Goal: Task Accomplishment & Management: Manage account settings

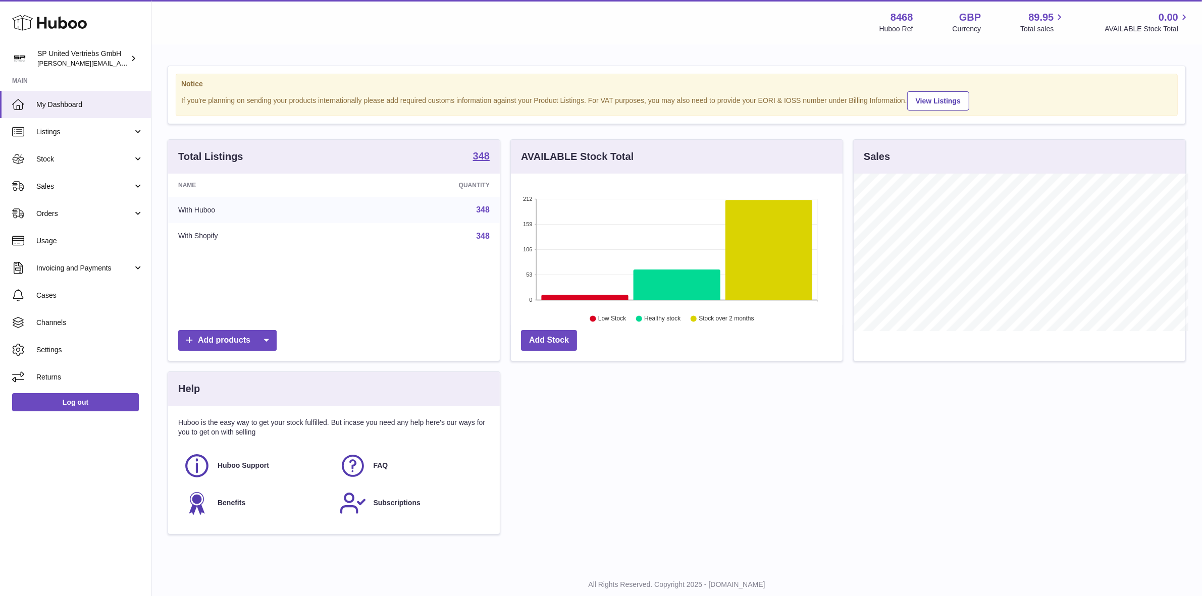
scroll to position [504783, 504610]
click at [531, 30] on div "Menu Huboo 8468 Huboo Ref GBP Currency 89.95 Total sales 0.00 AVAILABLE Stock T…" at bounding box center [677, 22] width 1027 height 23
click at [620, 27] on div "Menu Huboo 8468 Huboo Ref GBP Currency 89.95 Total sales 0.00 AVAILABLE Stock T…" at bounding box center [677, 22] width 1027 height 23
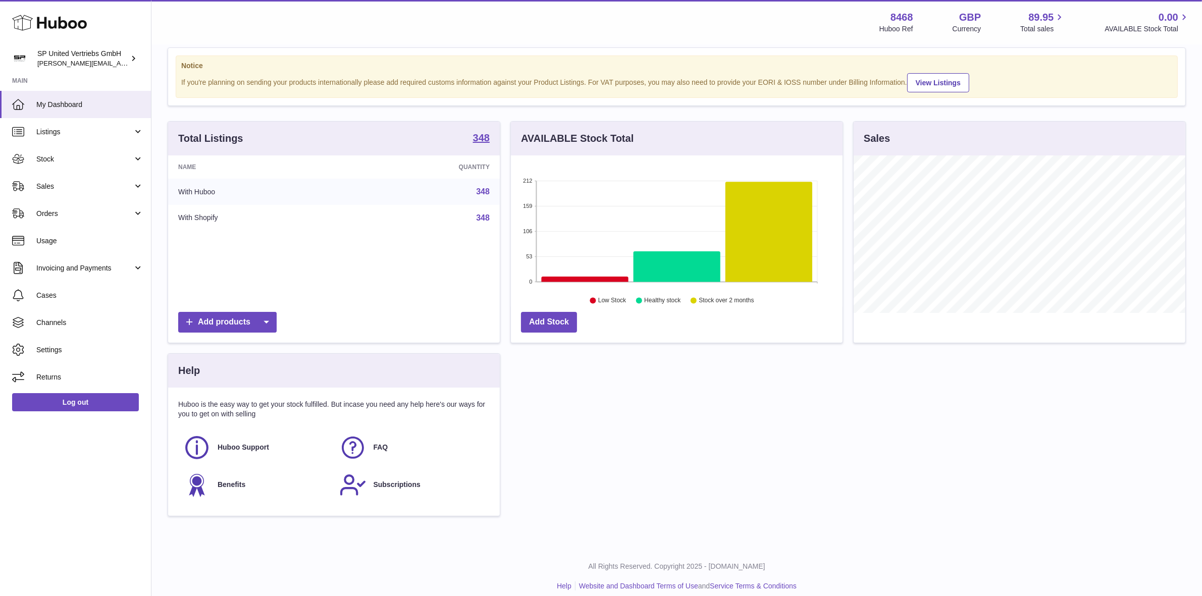
scroll to position [0, 0]
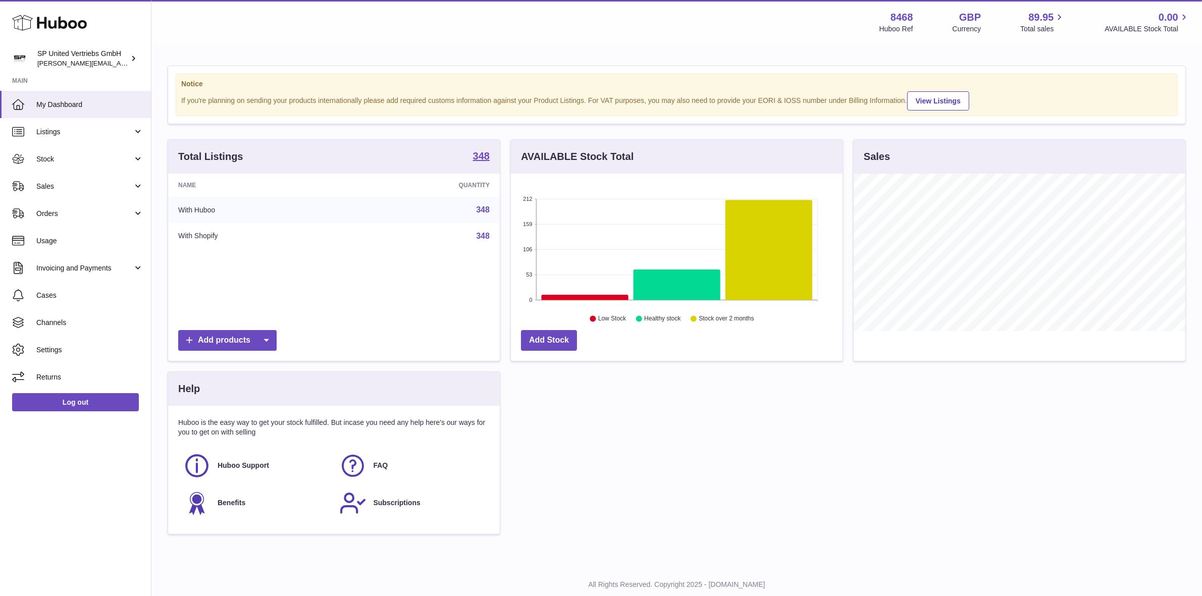
drag, startPoint x: 663, startPoint y: 38, endPoint x: 655, endPoint y: 36, distance: 7.8
click at [662, 38] on div "Menu Huboo 8468 Huboo Ref GBP Currency 89.95 Total sales 0.00 AVAILABLE Stock T…" at bounding box center [676, 22] width 1051 height 44
click at [77, 183] on span "Sales" at bounding box center [84, 187] width 96 height 10
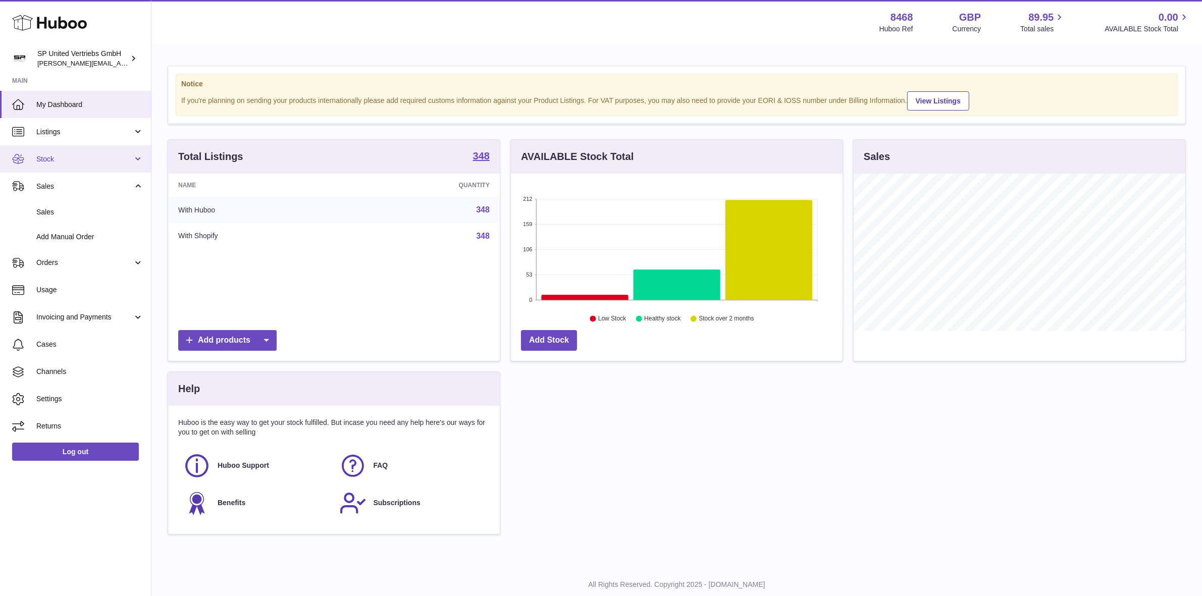
click at [86, 152] on link "Stock" at bounding box center [75, 158] width 151 height 27
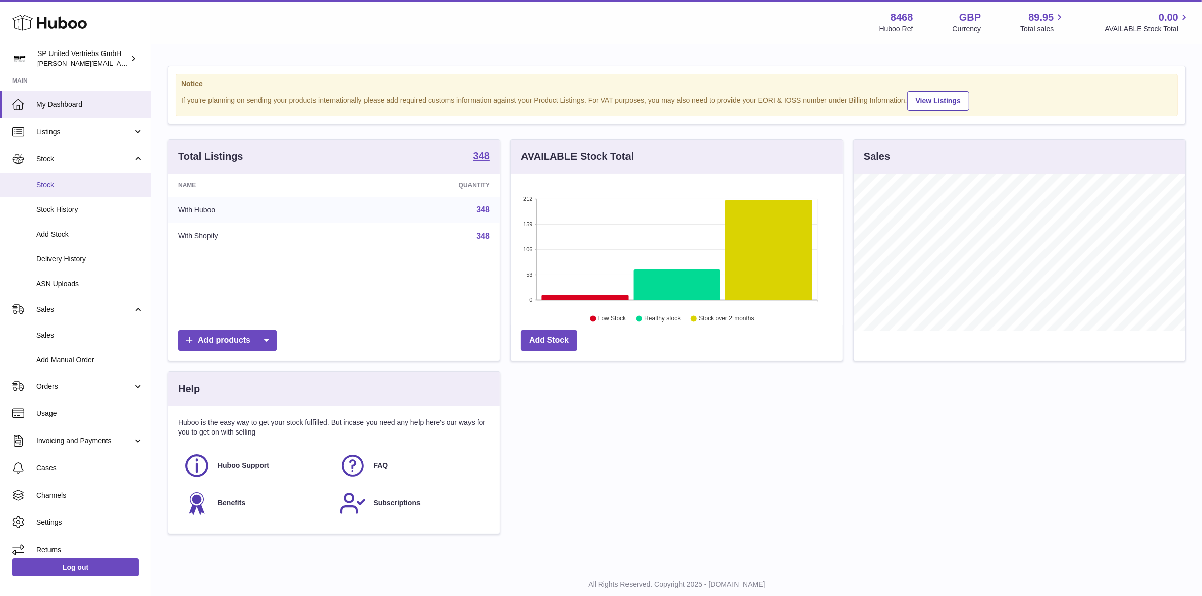
click at [81, 185] on span "Stock" at bounding box center [89, 185] width 107 height 10
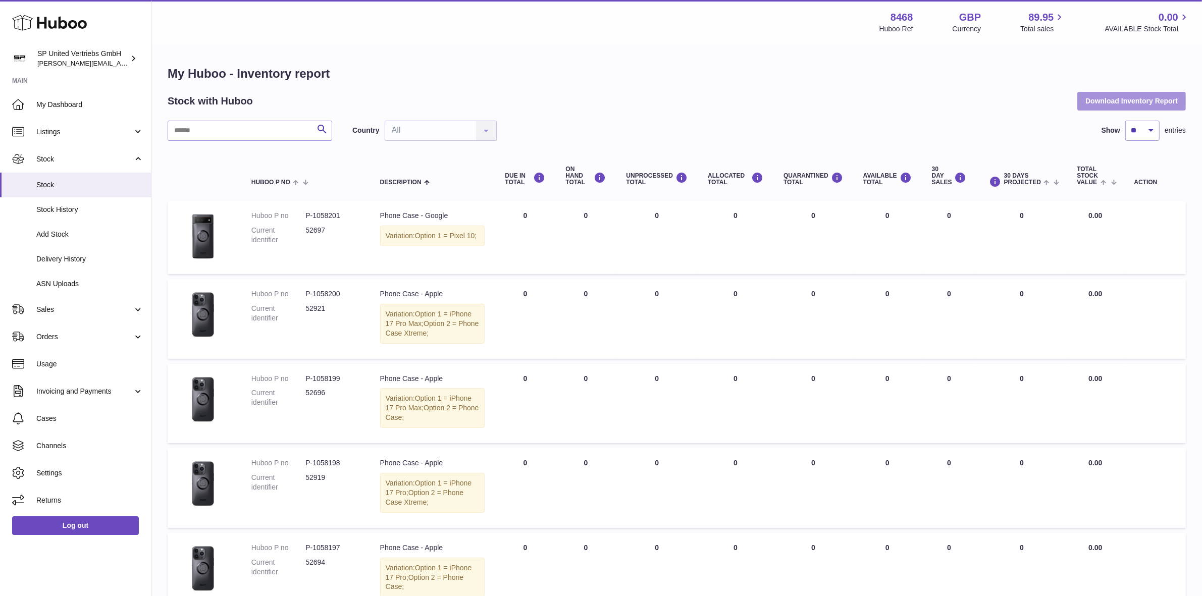
click at [1147, 101] on button "Download Inventory Report" at bounding box center [1132, 101] width 109 height 18
click at [173, 162] on th at bounding box center [205, 176] width 74 height 40
click at [81, 136] on link "Listings" at bounding box center [75, 131] width 151 height 27
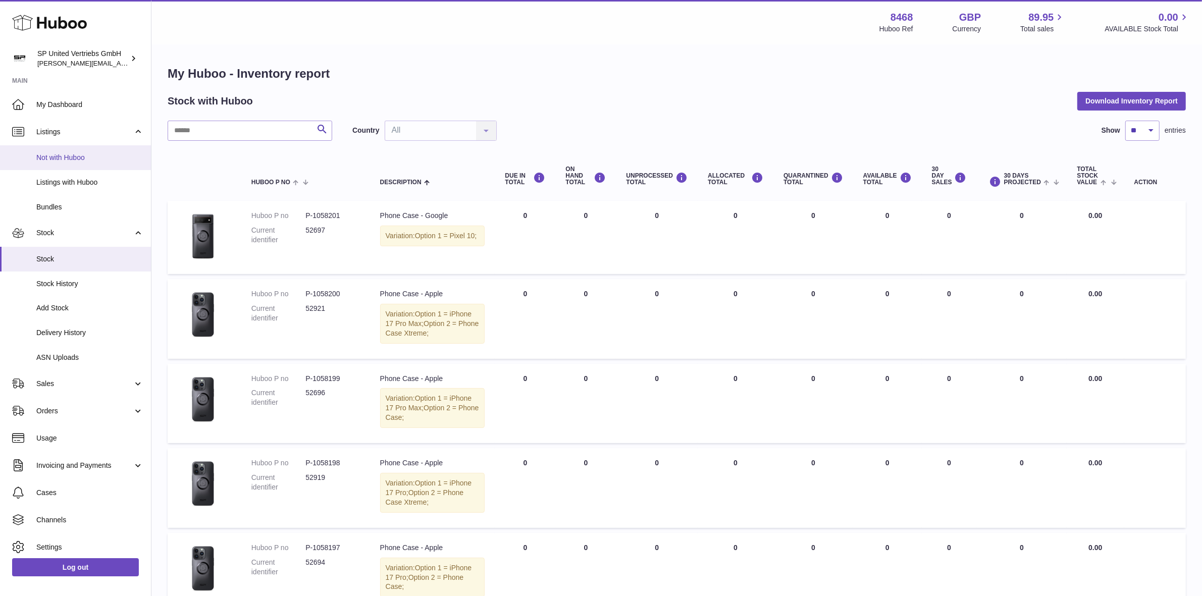
click at [101, 158] on span "Not with Huboo" at bounding box center [89, 158] width 107 height 10
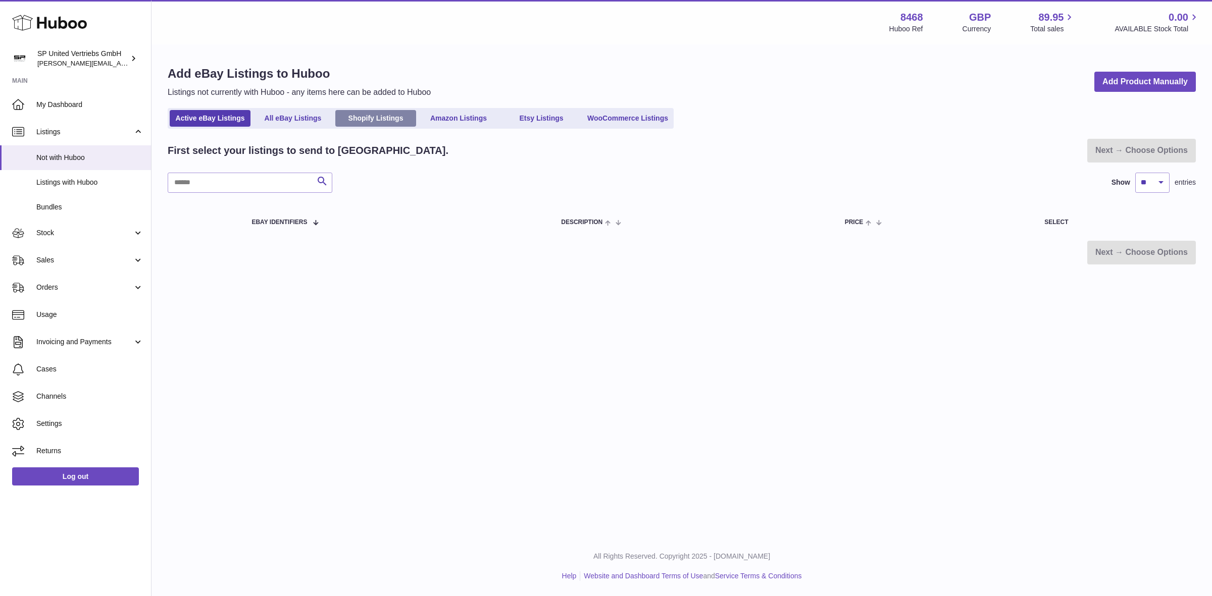
click at [374, 116] on link "Shopify Listings" at bounding box center [375, 118] width 81 height 17
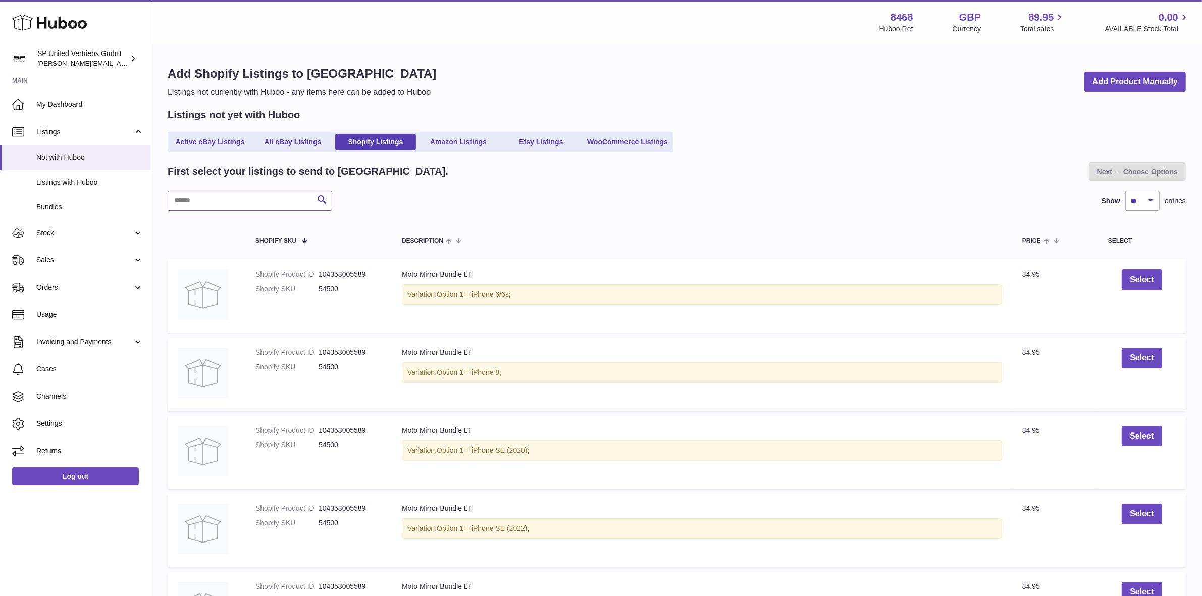
click at [251, 200] on input "text" at bounding box center [250, 201] width 165 height 20
paste input "*****"
type input "*****"
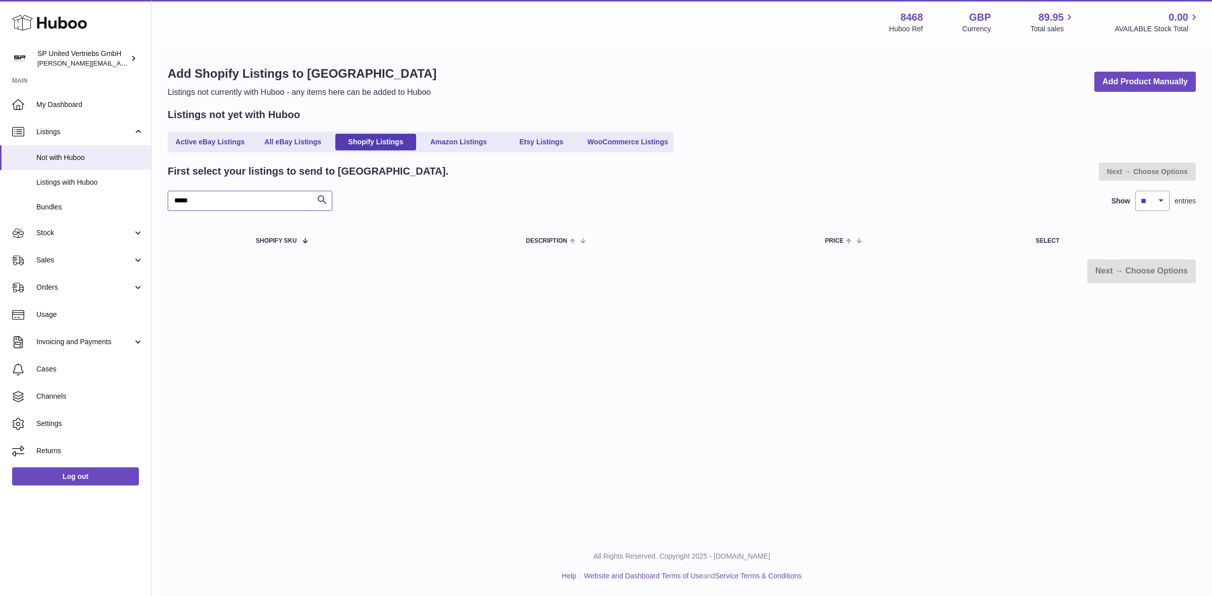
drag, startPoint x: 244, startPoint y: 200, endPoint x: 157, endPoint y: 173, distance: 91.5
click at [96, 187] on div "Huboo SP United Vertriebs GmbH [PERSON_NAME][EMAIL_ADDRESS][DOMAIN_NAME] Main M…" at bounding box center [606, 298] width 1212 height 596
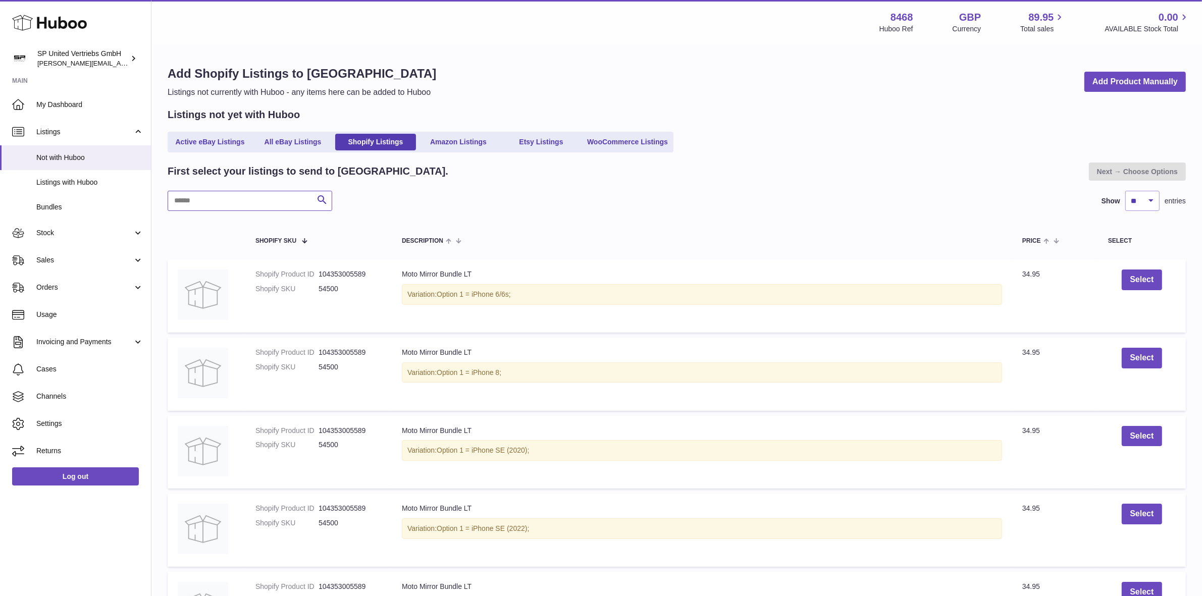
click at [246, 201] on input "text" at bounding box center [250, 201] width 165 height 20
paste input "*****"
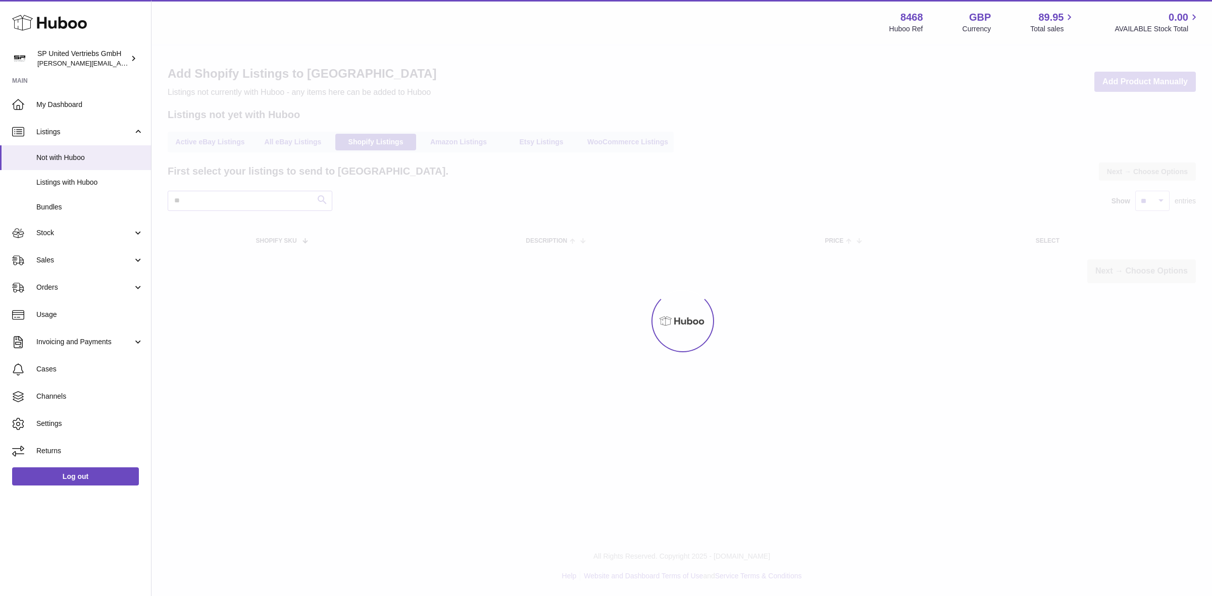
type input "*"
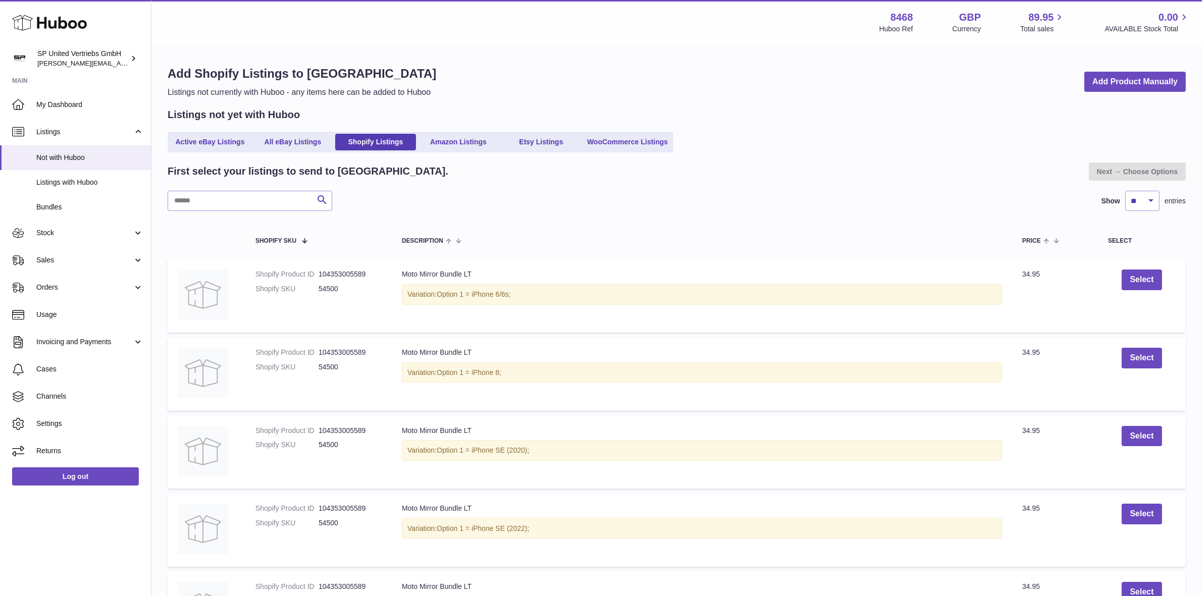
click at [519, 197] on div "Search Show ** ** ** *** entries" at bounding box center [677, 201] width 1018 height 20
